Goal: Information Seeking & Learning: Compare options

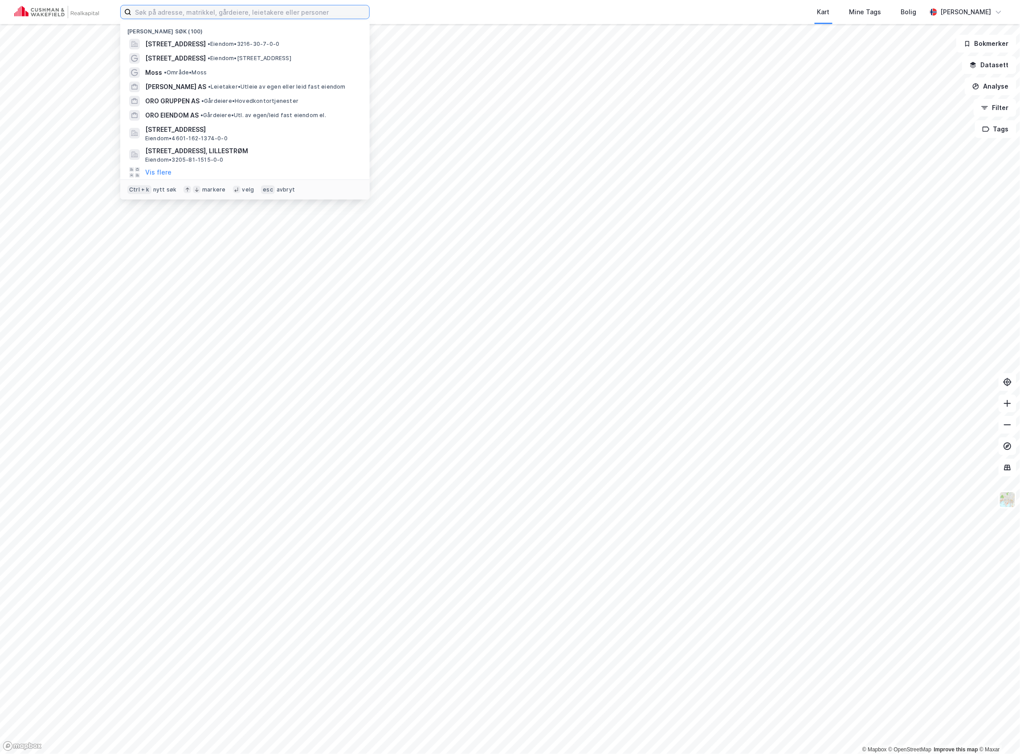
click at [316, 15] on input at bounding box center [250, 11] width 238 height 13
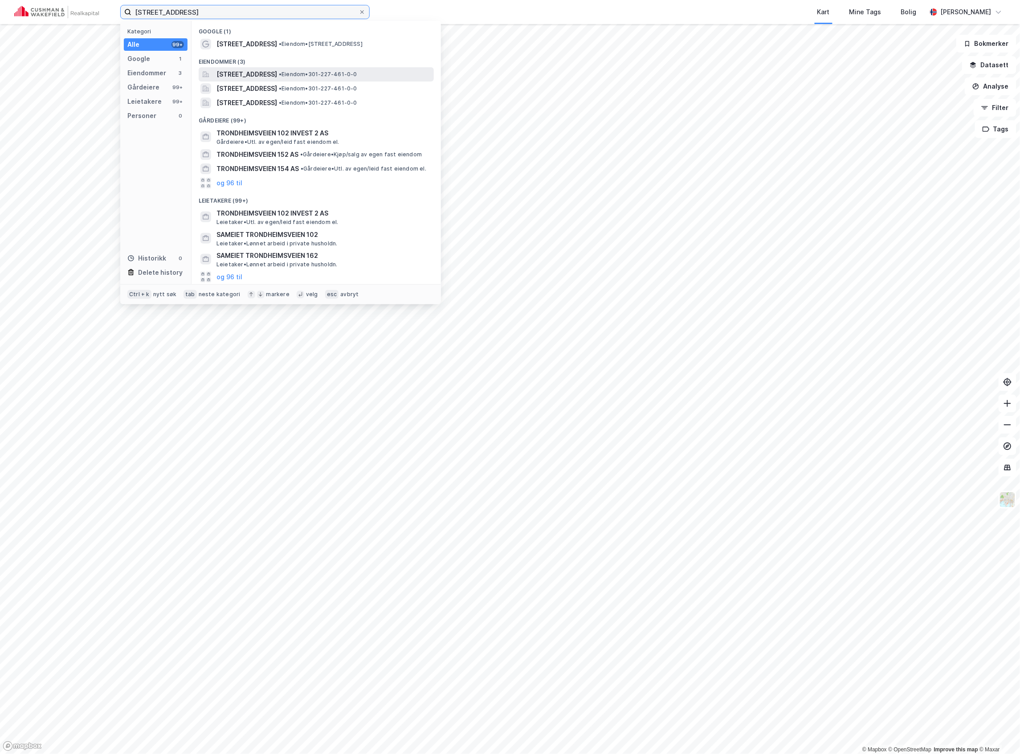
type input "[STREET_ADDRESS]"
click at [255, 75] on span "[STREET_ADDRESS]" at bounding box center [247, 74] width 61 height 11
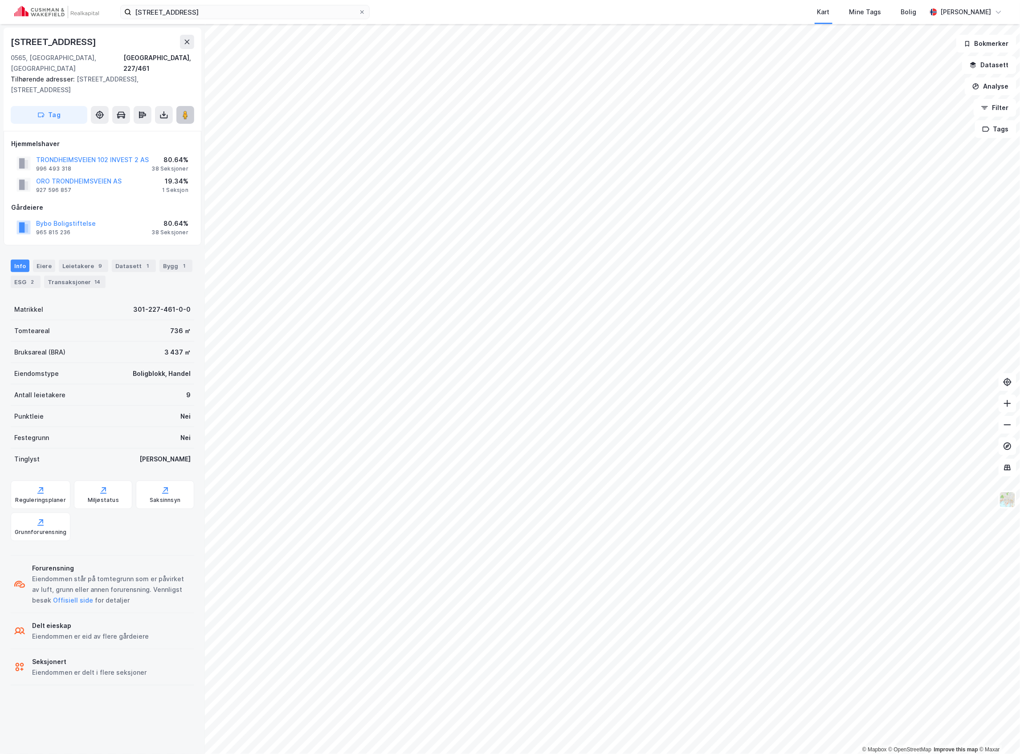
click at [182, 110] on icon at bounding box center [185, 114] width 9 height 9
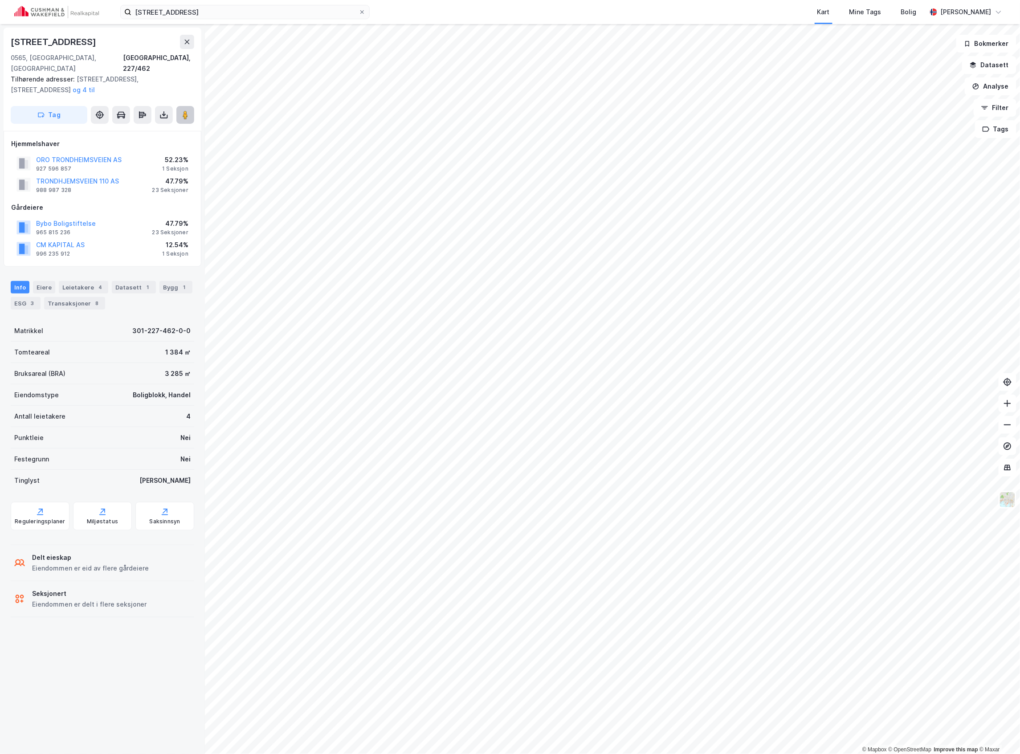
click at [181, 110] on icon at bounding box center [185, 114] width 9 height 9
